Goal: Task Accomplishment & Management: Manage account settings

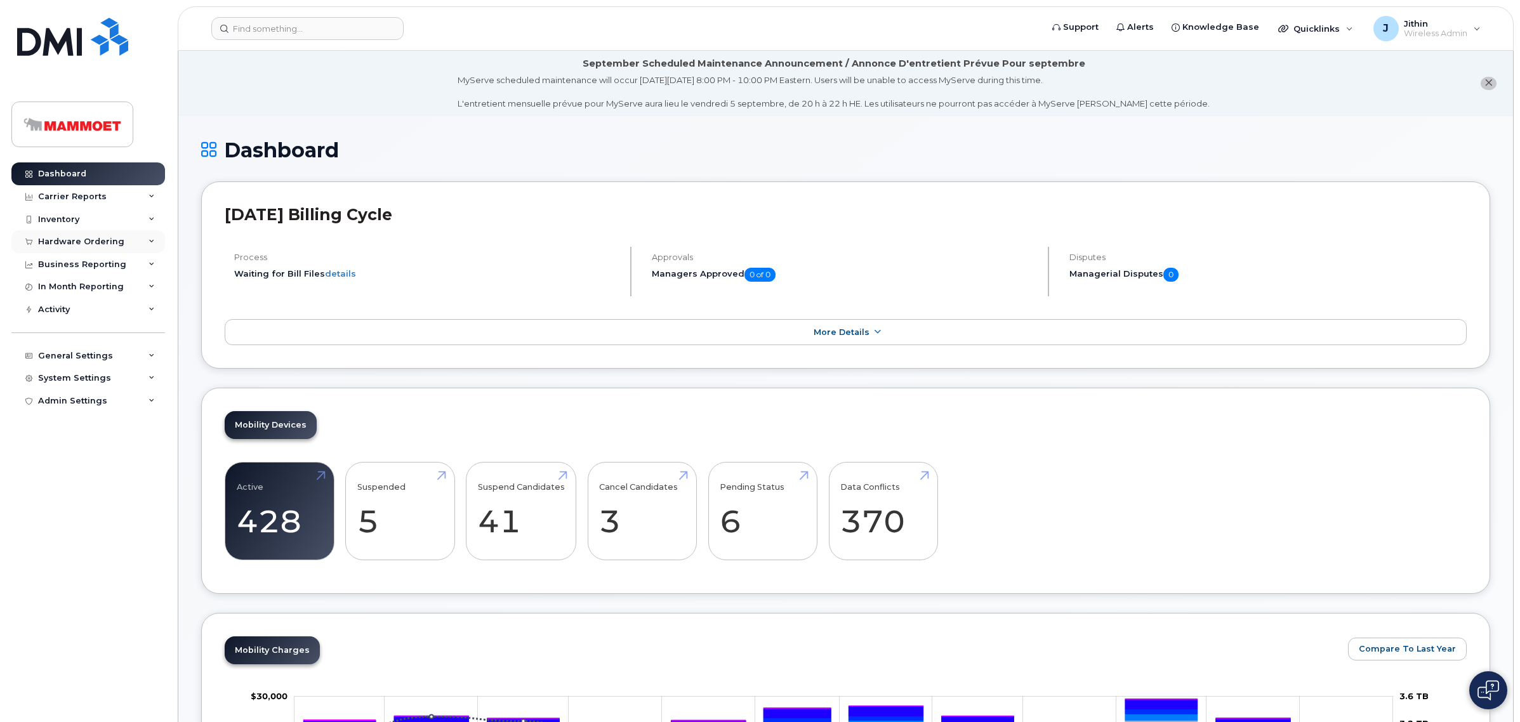
click at [70, 239] on div "Hardware Ordering" at bounding box center [81, 242] width 86 height 10
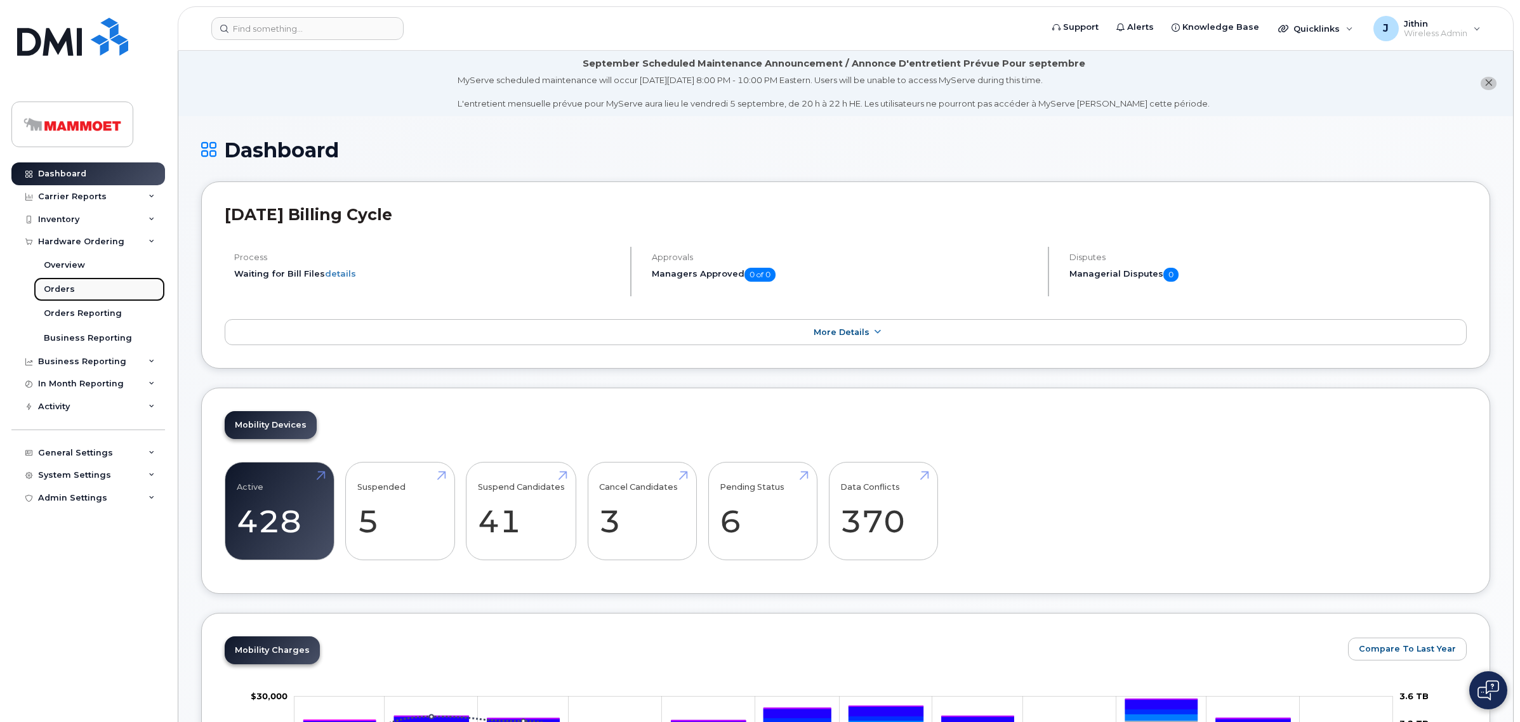
click at [61, 291] on div "Orders" at bounding box center [59, 289] width 31 height 11
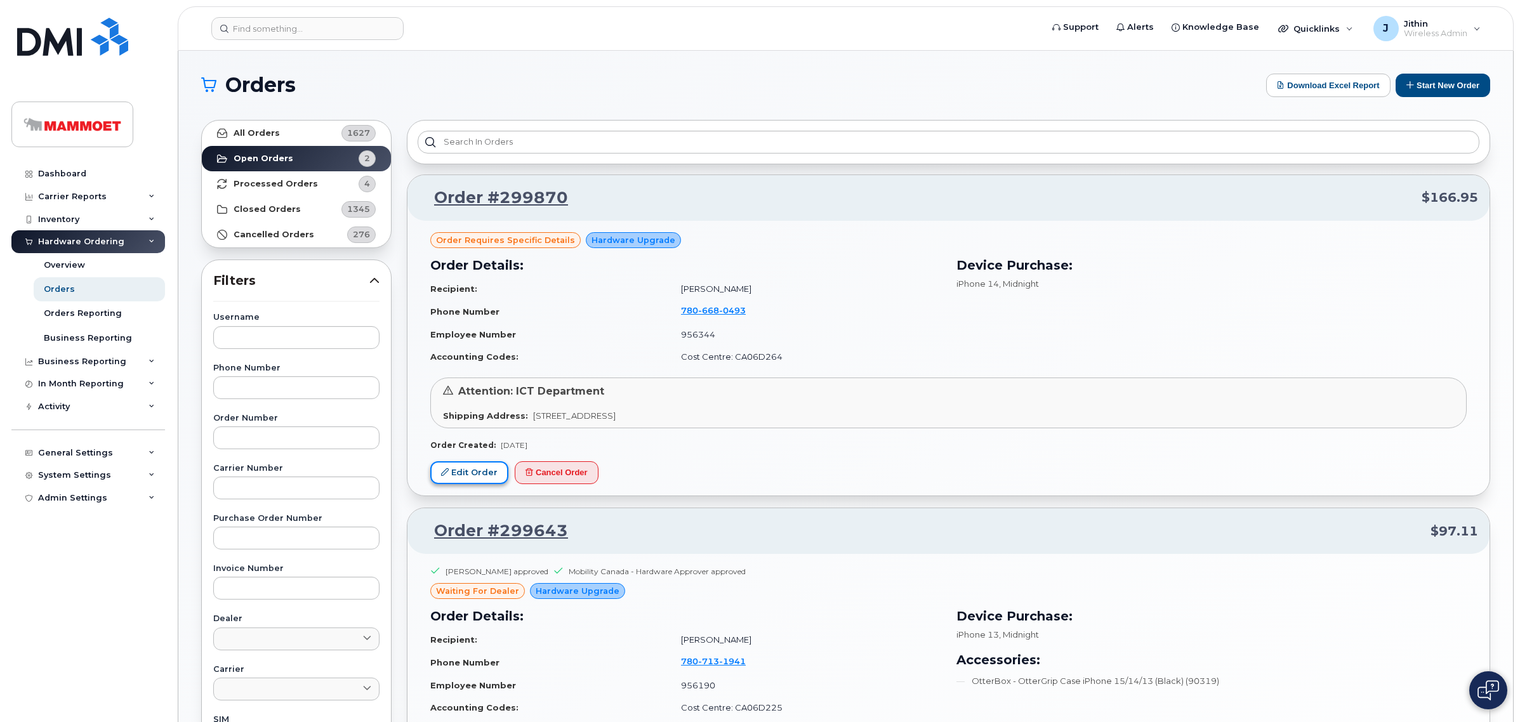
click at [451, 470] on link "Edit Order" at bounding box center [469, 472] width 78 height 23
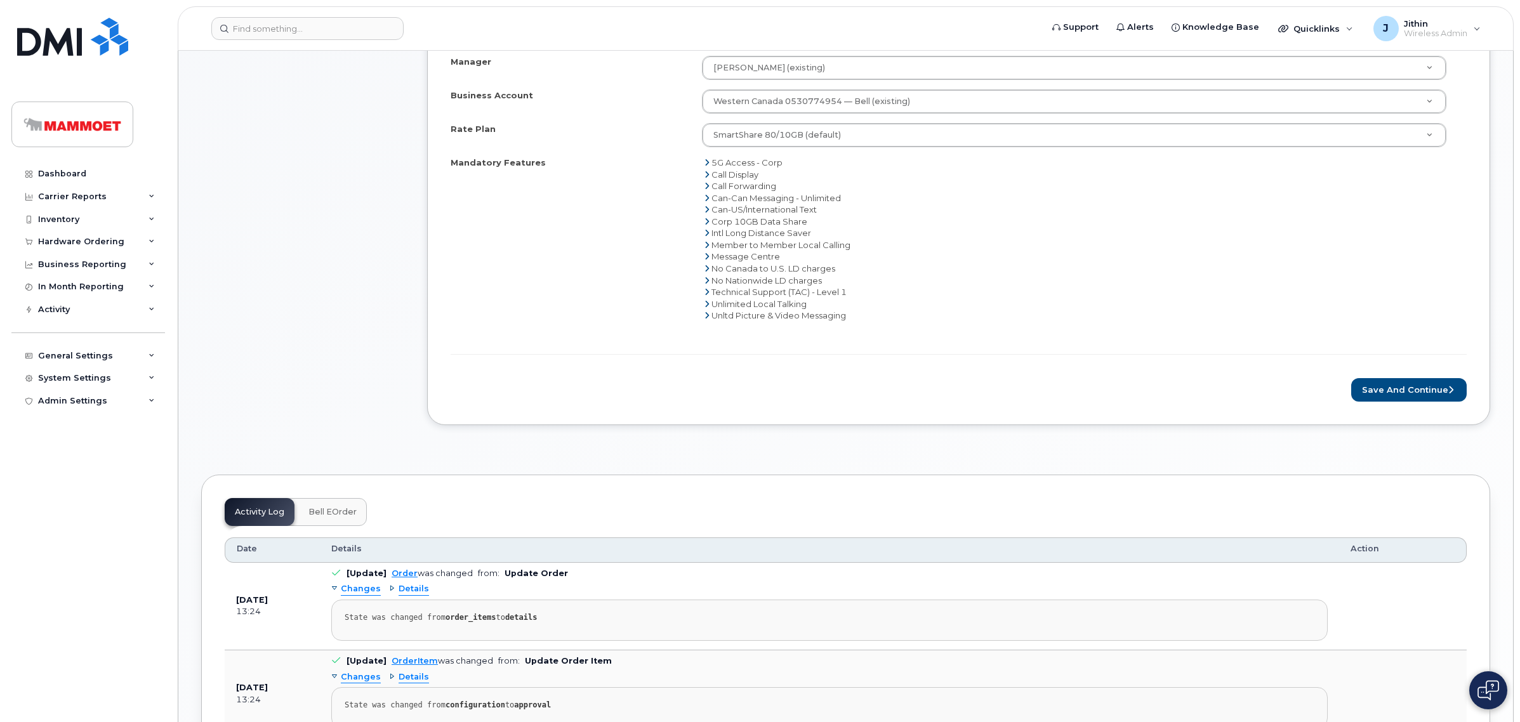
scroll to position [555, 0]
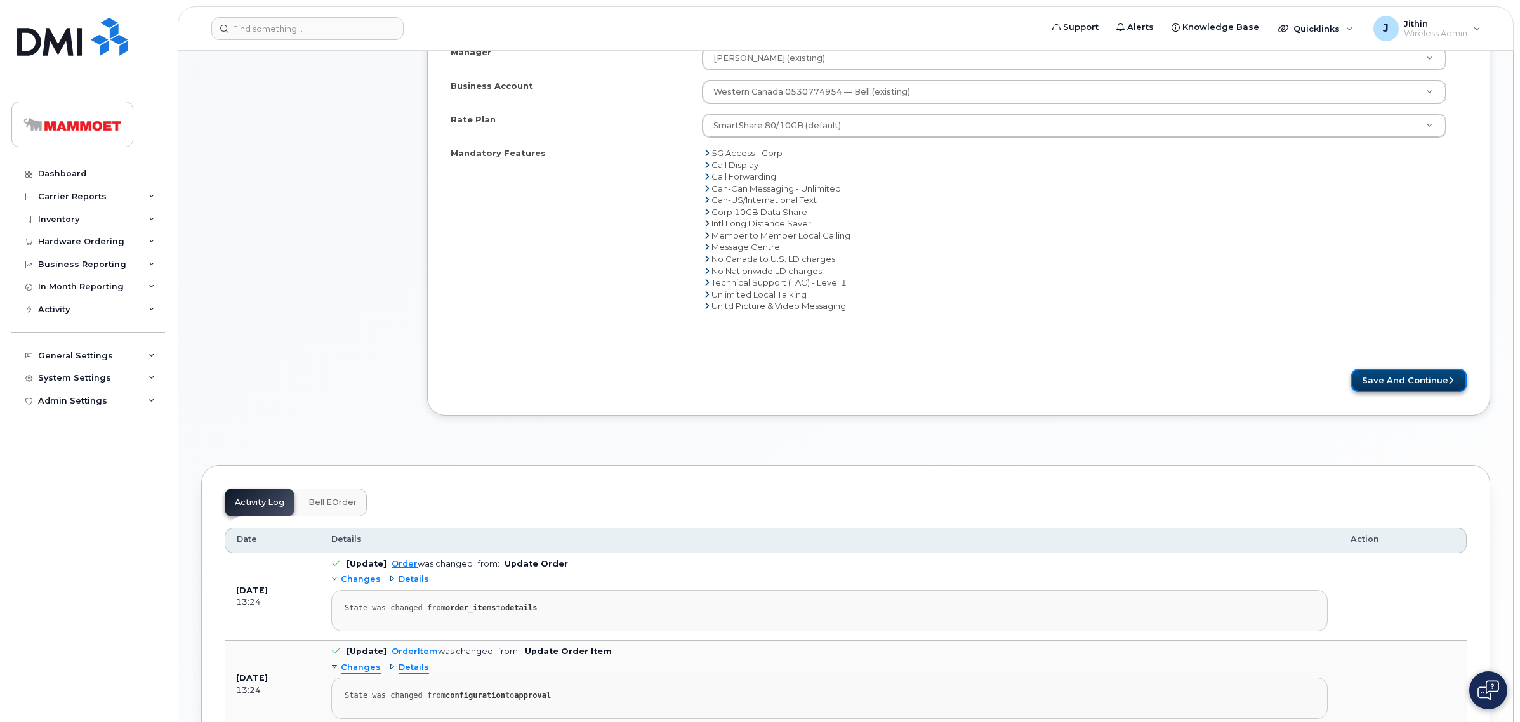
click at [1412, 376] on button "Save and Continue" at bounding box center [1409, 380] width 116 height 23
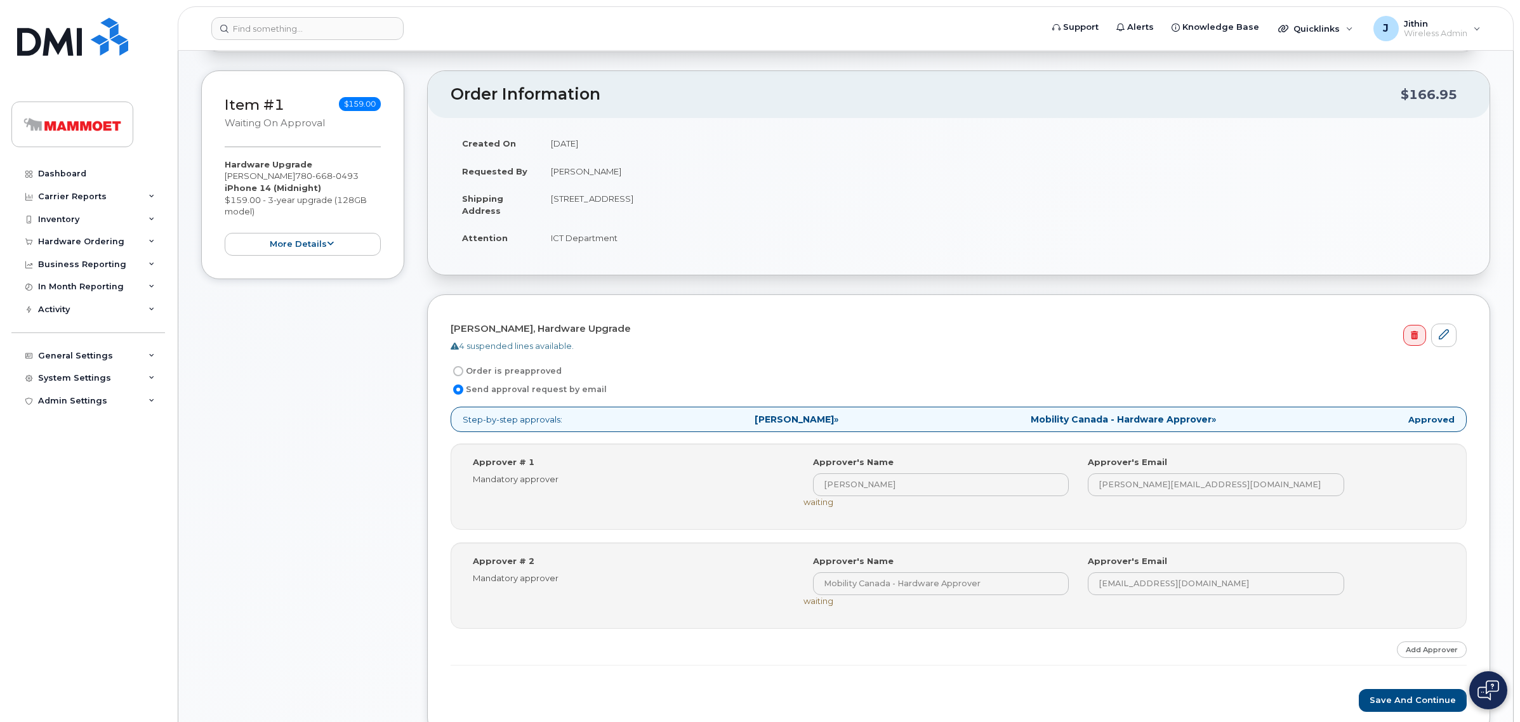
scroll to position [317, 0]
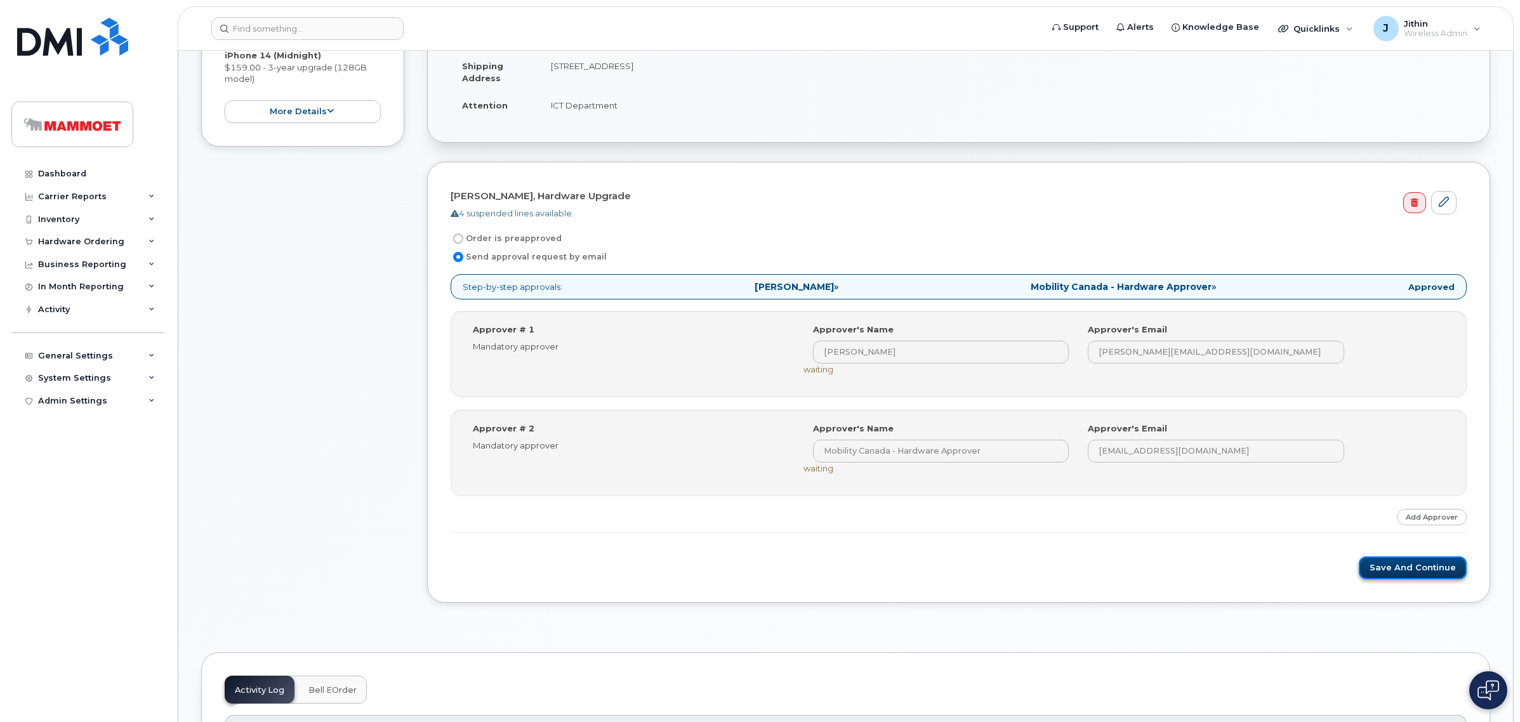
click at [1399, 571] on button "Save and Continue" at bounding box center [1413, 568] width 108 height 23
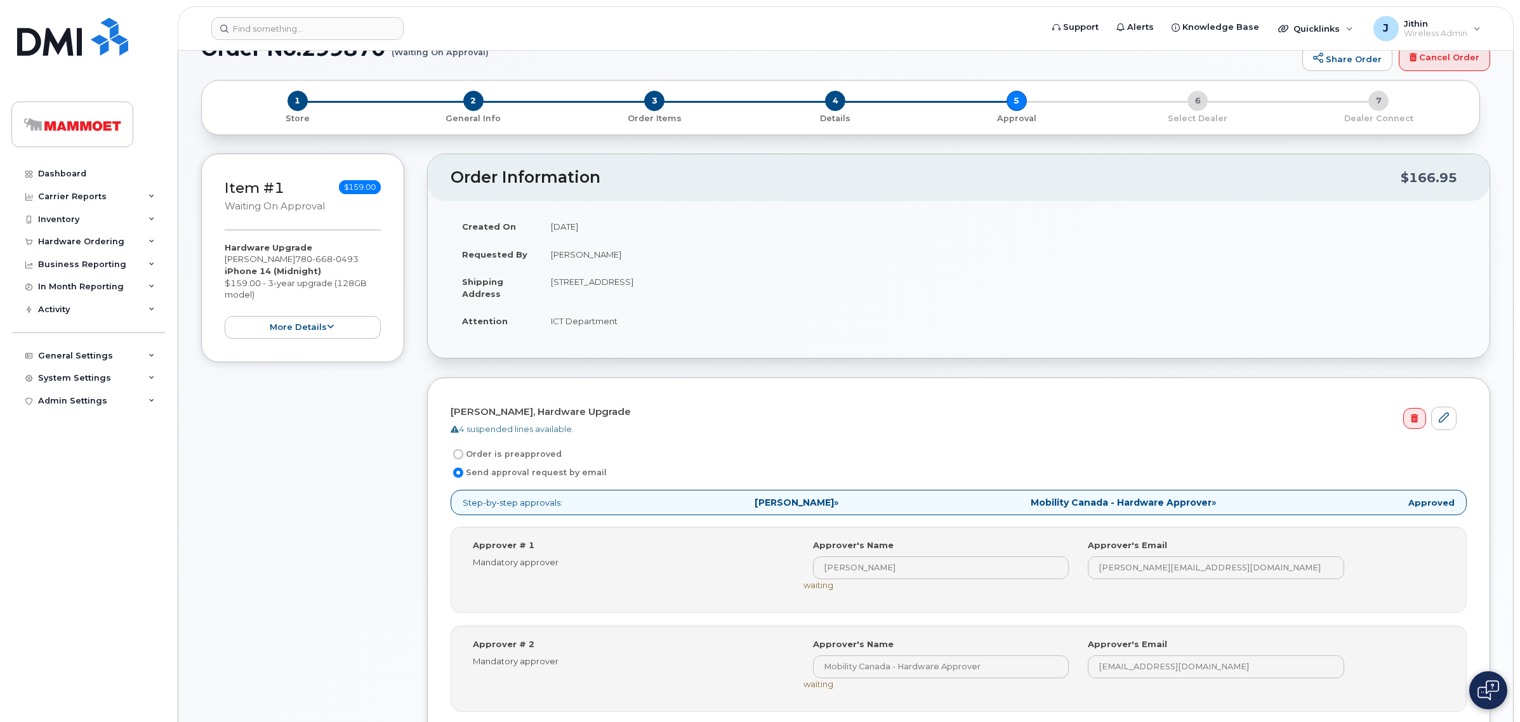
scroll to position [397, 0]
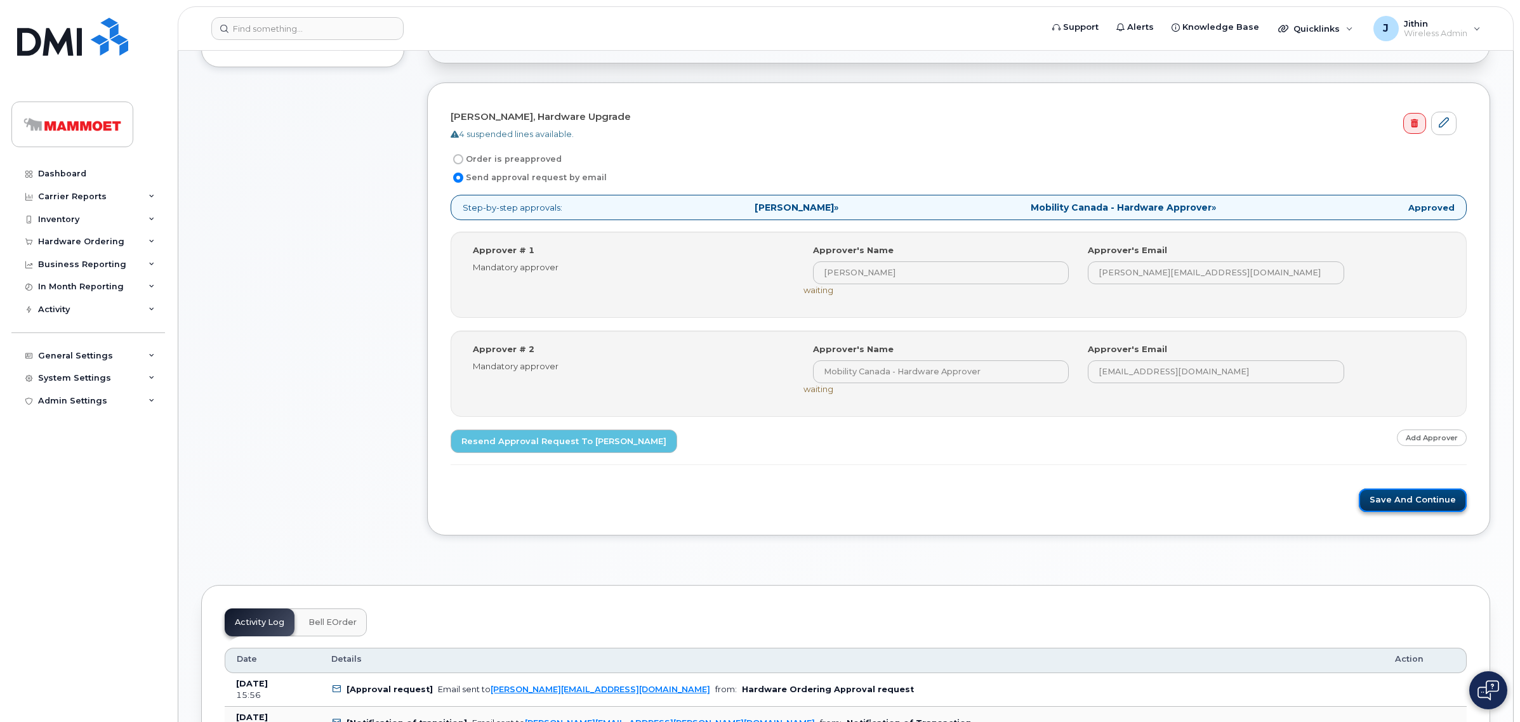
click at [1403, 499] on button "Save and Continue" at bounding box center [1413, 500] width 108 height 23
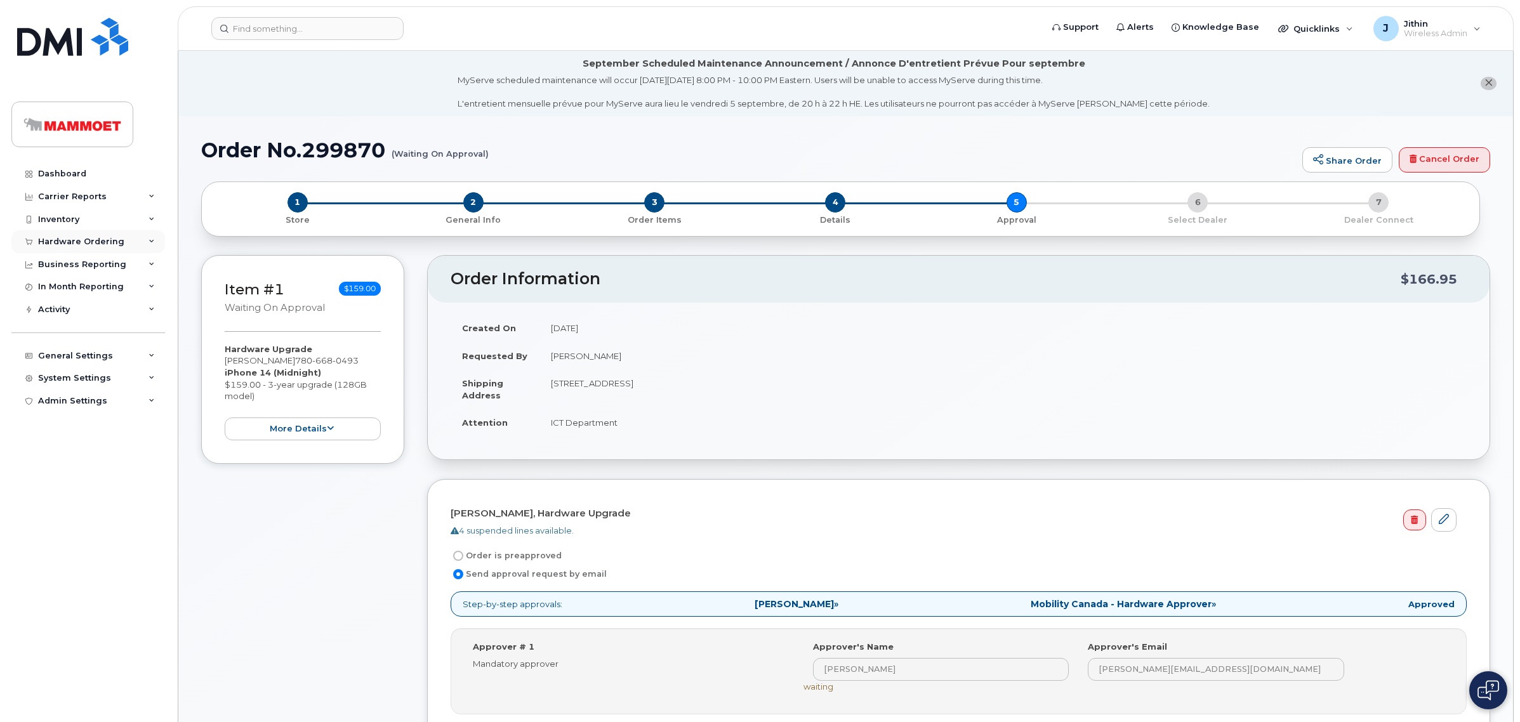
click at [62, 238] on div "Hardware Ordering" at bounding box center [81, 242] width 86 height 10
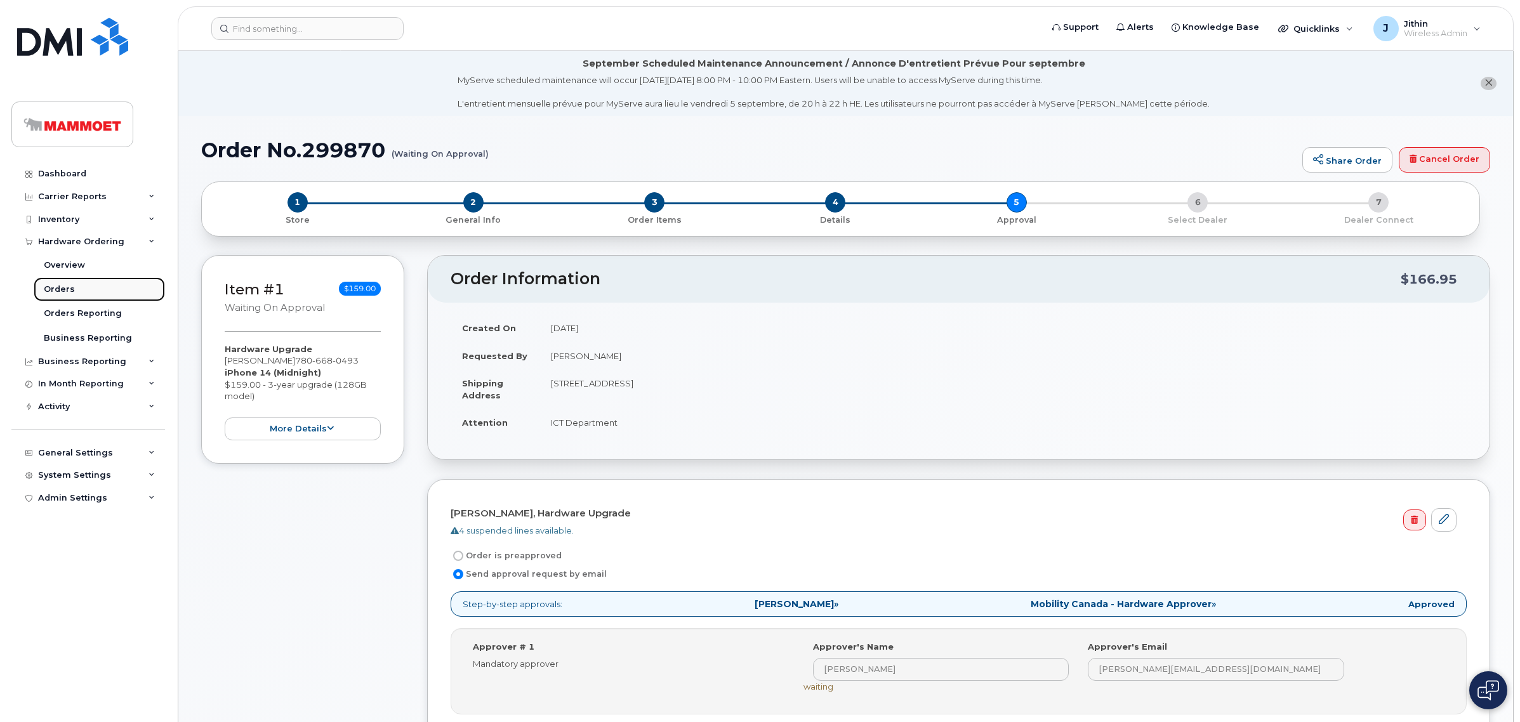
click at [60, 298] on link "Orders" at bounding box center [99, 289] width 131 height 24
